Goal: Find specific page/section: Find specific page/section

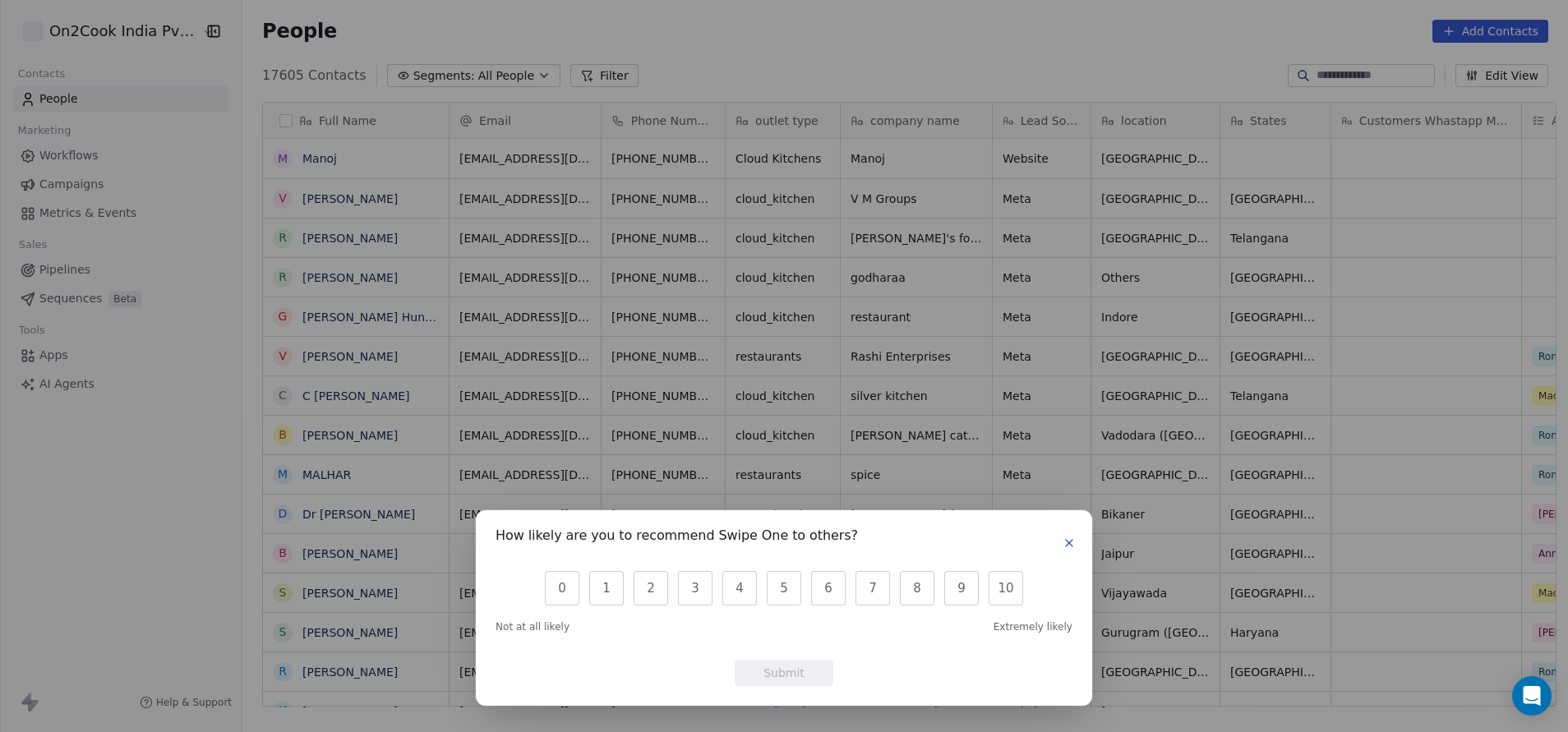
scroll to position [625, 1315]
click at [1077, 545] on button "button" at bounding box center [1069, 543] width 20 height 20
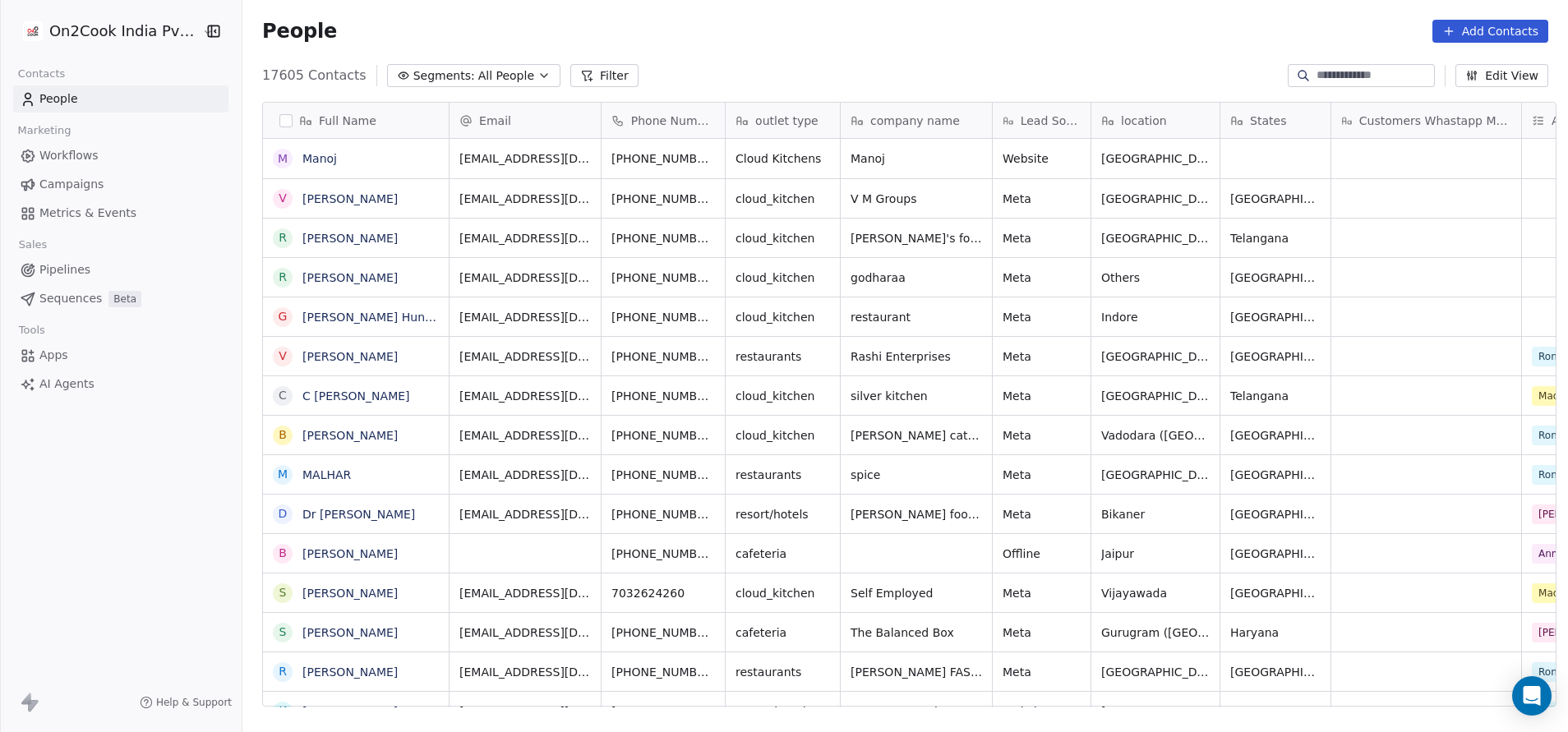
click at [589, 78] on button "Filter" at bounding box center [605, 76] width 68 height 23
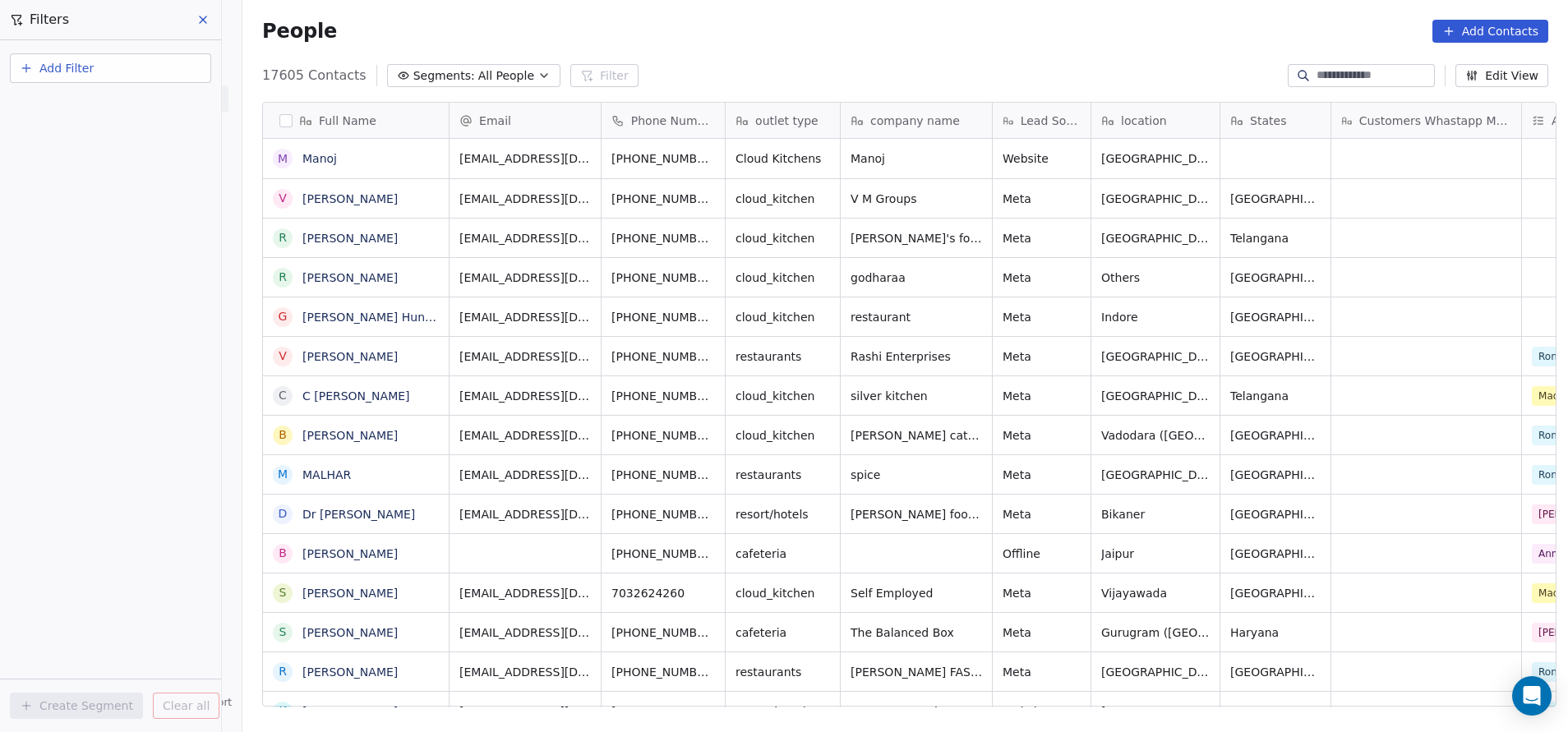
click at [107, 66] on button "Add Filter" at bounding box center [110, 68] width 201 height 29
click at [106, 110] on span "Contact properties" at bounding box center [80, 106] width 107 height 17
type input "***"
click at [104, 164] on div "Assignee" at bounding box center [110, 166] width 167 height 16
click at [107, 163] on div "Includes" at bounding box center [111, 174] width 171 height 26
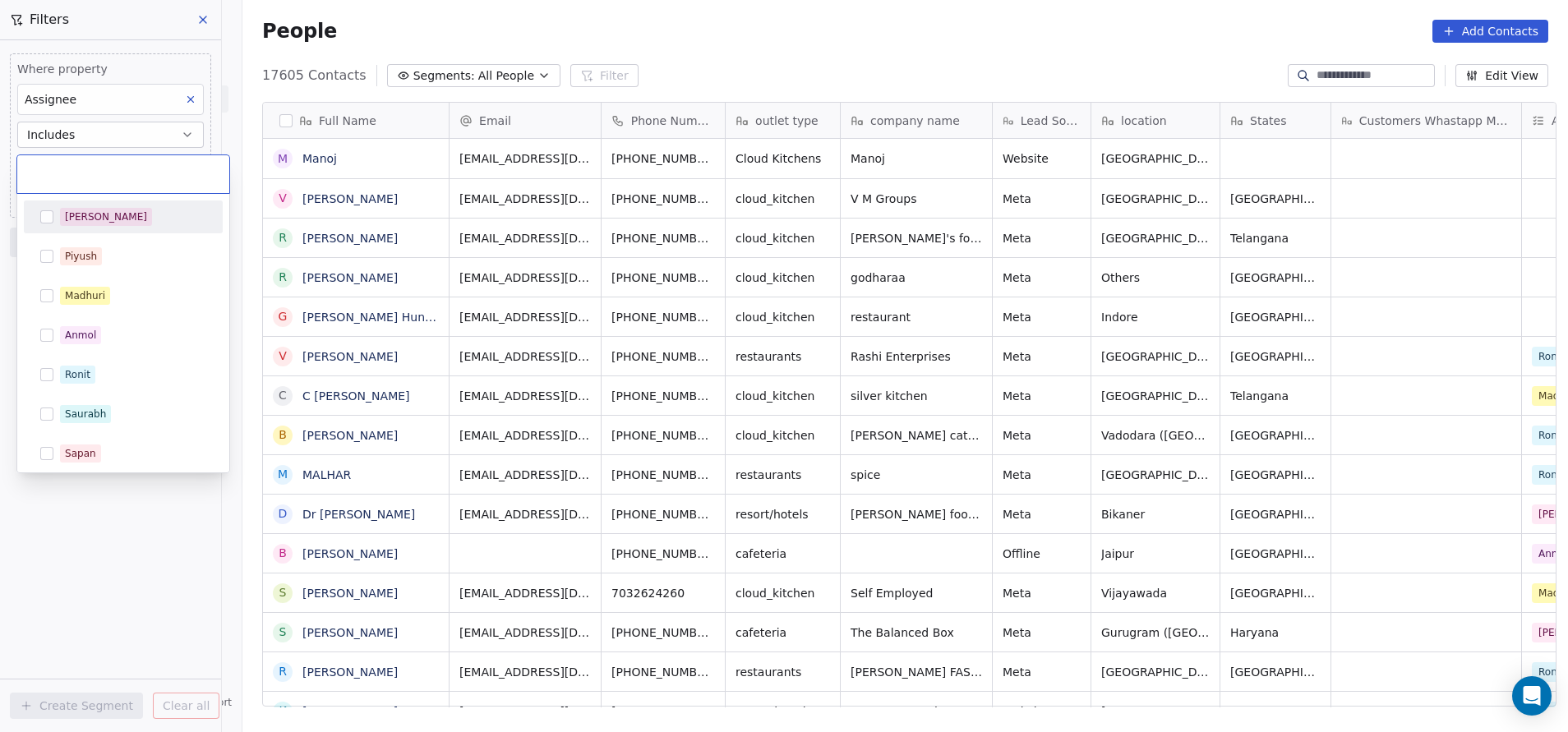
click at [107, 166] on body "On2Cook India Pvt. Ltd. Contacts People Marketing Workflows Campaigns Metrics &…" at bounding box center [784, 366] width 1568 height 732
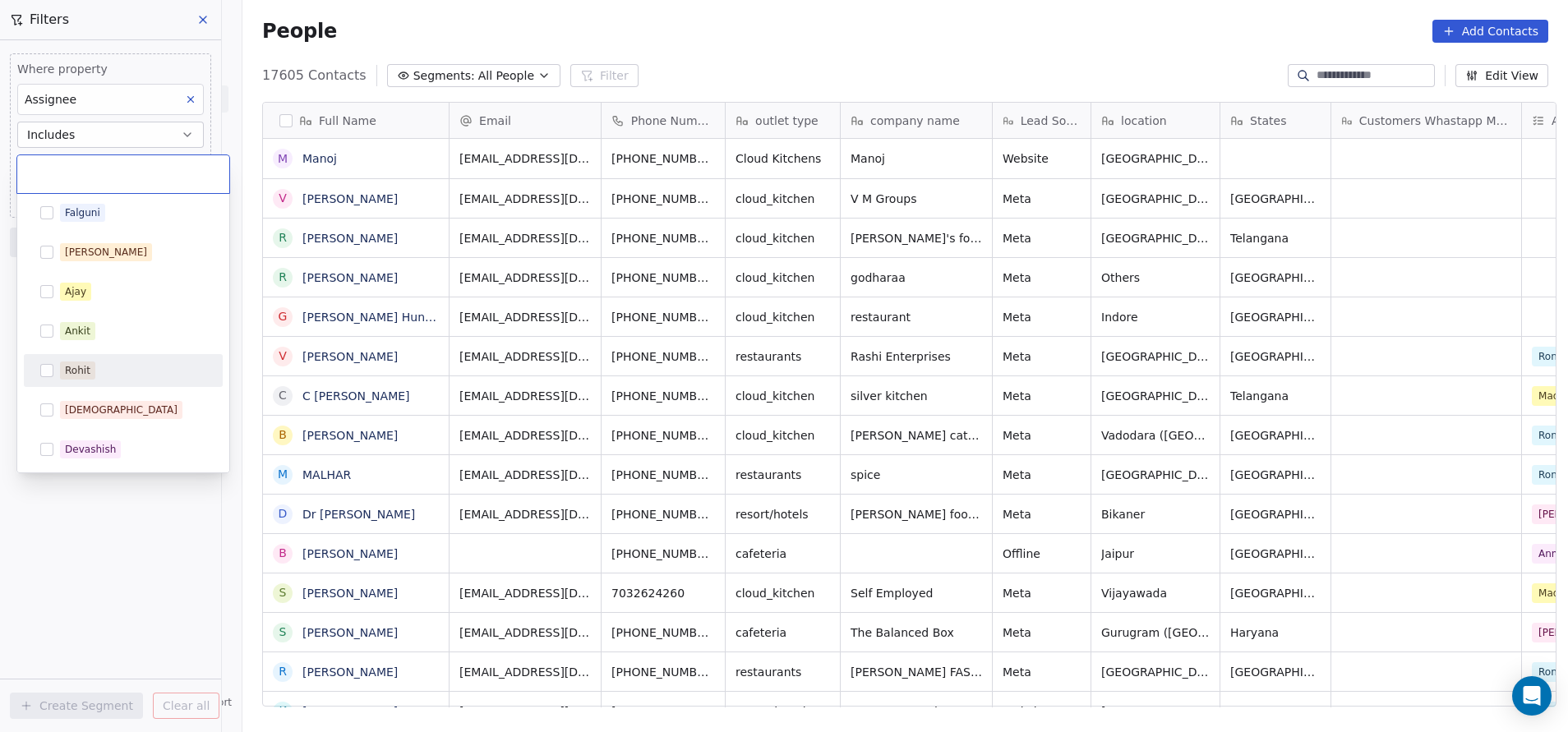
click at [90, 376] on span "Rohit" at bounding box center [78, 370] width 36 height 18
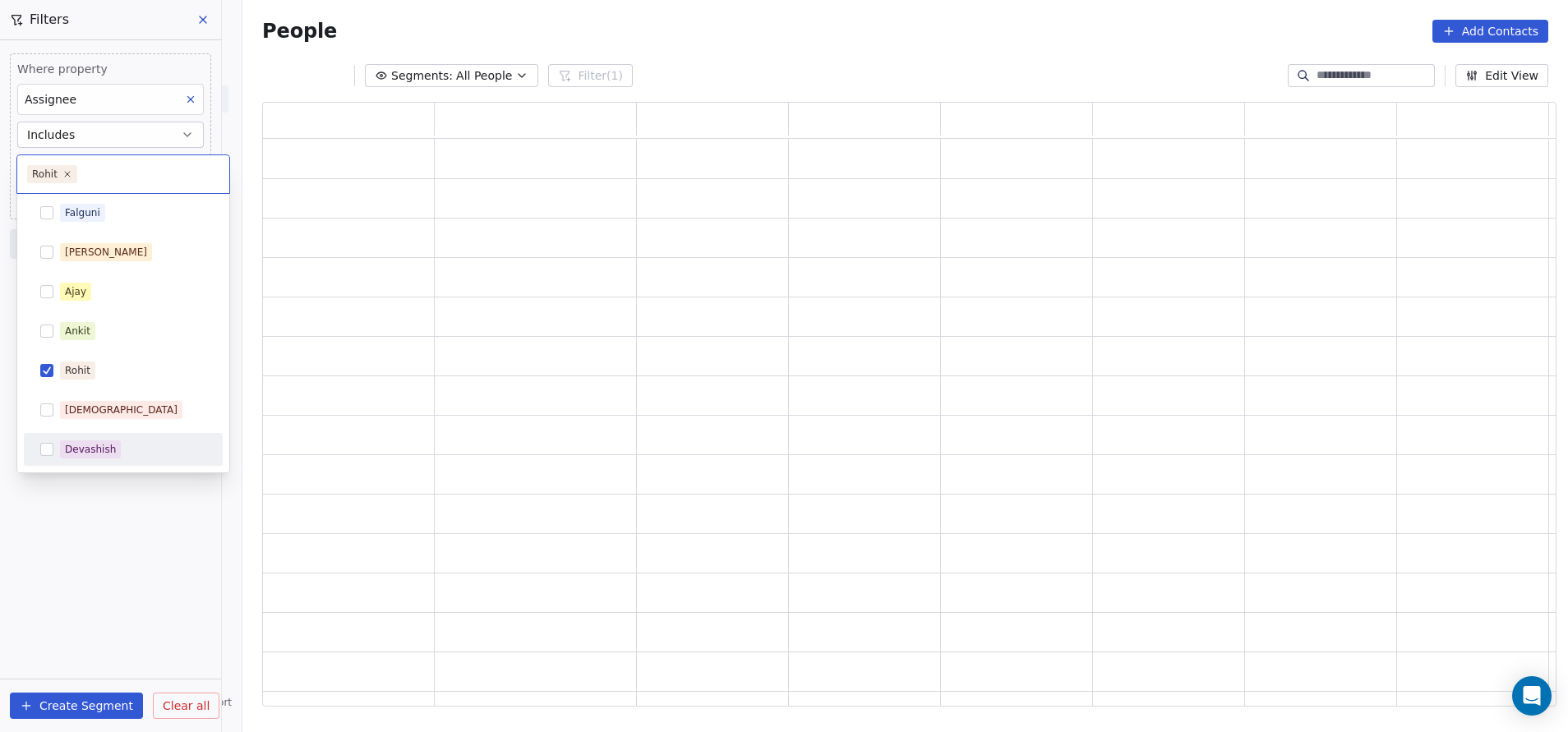
click at [129, 572] on html "On2Cook India Pvt. Ltd. Contacts People Marketing Workflows Campaigns Metrics &…" at bounding box center [784, 366] width 1568 height 732
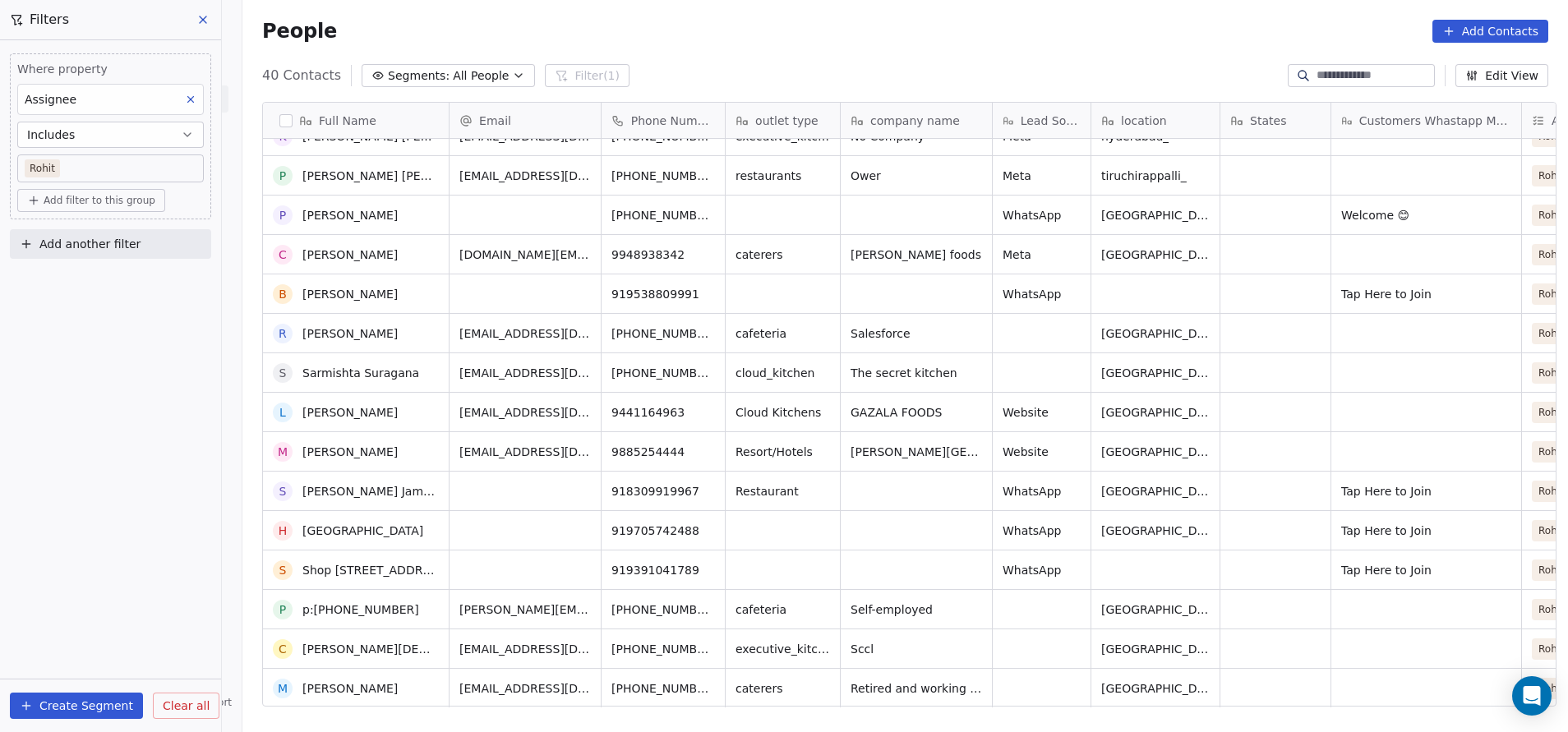
scroll to position [562, 0]
